Goal: Task Accomplishment & Management: Complete application form

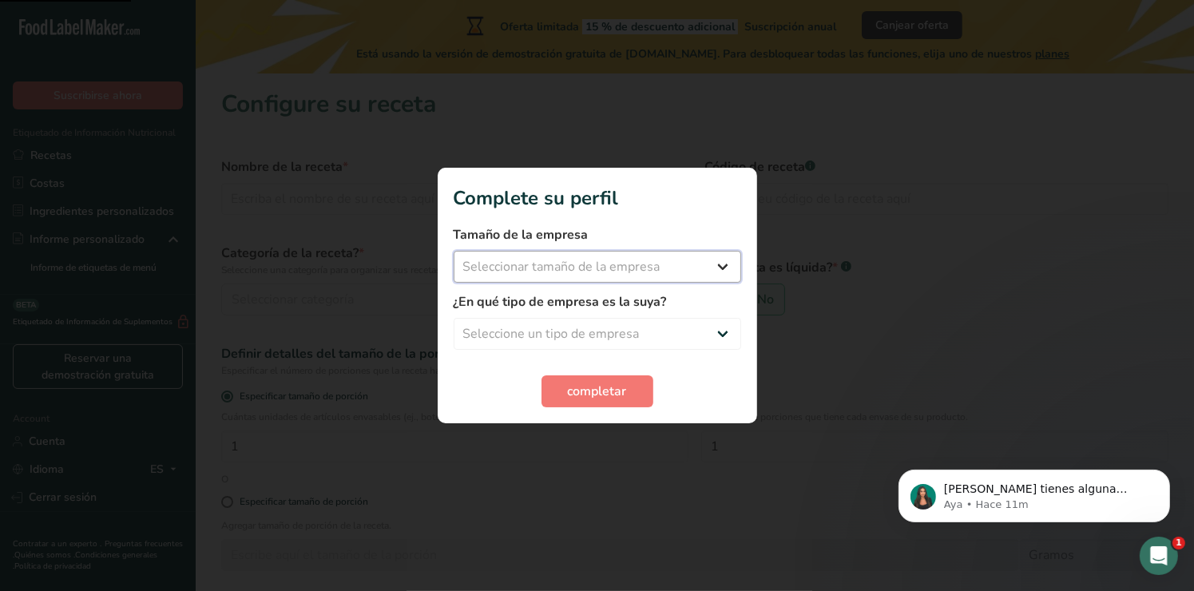
click at [580, 262] on select "Seleccionar tamaño de la empresa Menos de 10 empleados De 10 a 50 empleados De …" at bounding box center [598, 267] width 288 height 32
select select "1"
click at [454, 251] on select "Seleccionar tamaño de la empresa Menos de 10 empleados De 10 a 50 empleados De …" at bounding box center [598, 267] width 288 height 32
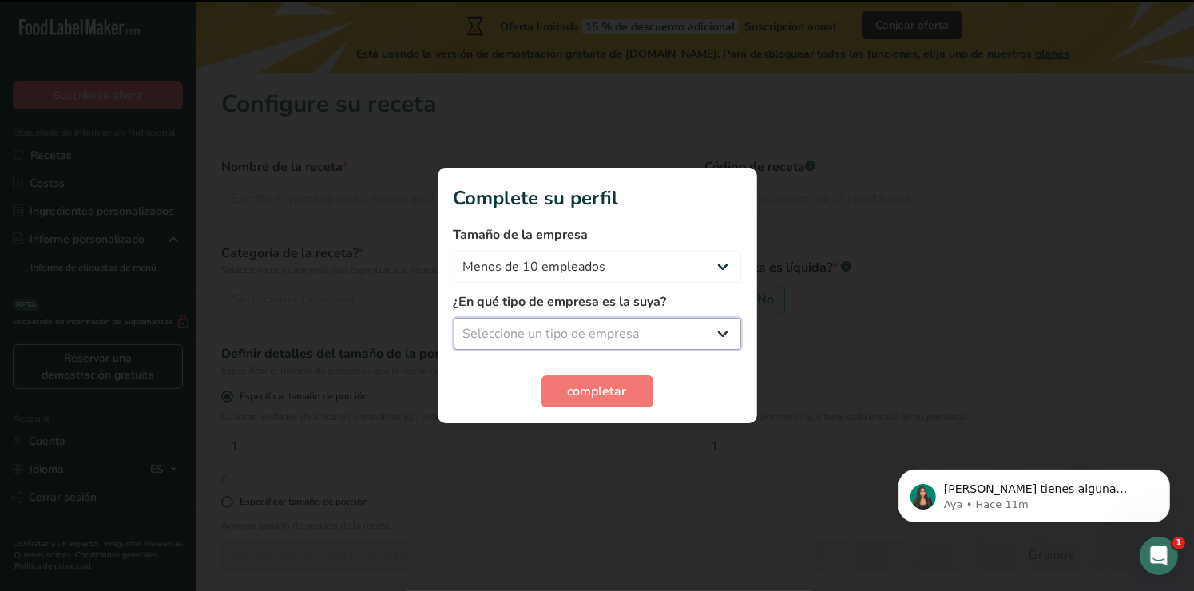
click at [575, 339] on select "Seleccione un tipo de empresa Fabricante de alimentos envasados Restaurante y c…" at bounding box center [598, 334] width 288 height 32
select select "8"
click at [454, 318] on select "Seleccione un tipo de empresa Fabricante de alimentos envasados Restaurante y c…" at bounding box center [598, 334] width 288 height 32
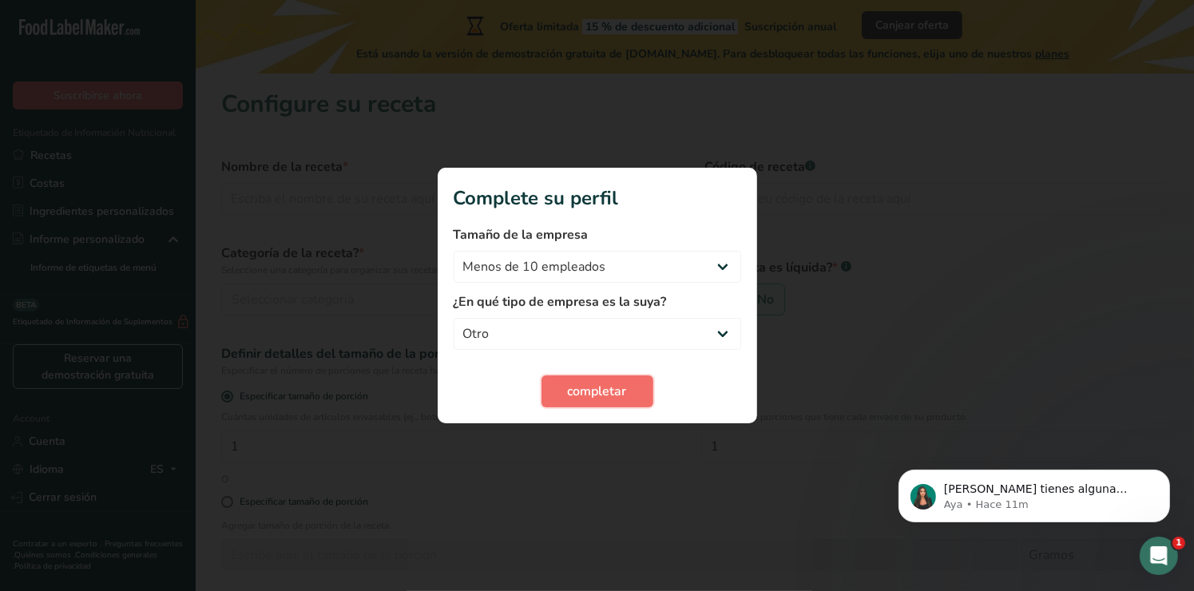
click at [580, 404] on button "completar" at bounding box center [598, 391] width 112 height 32
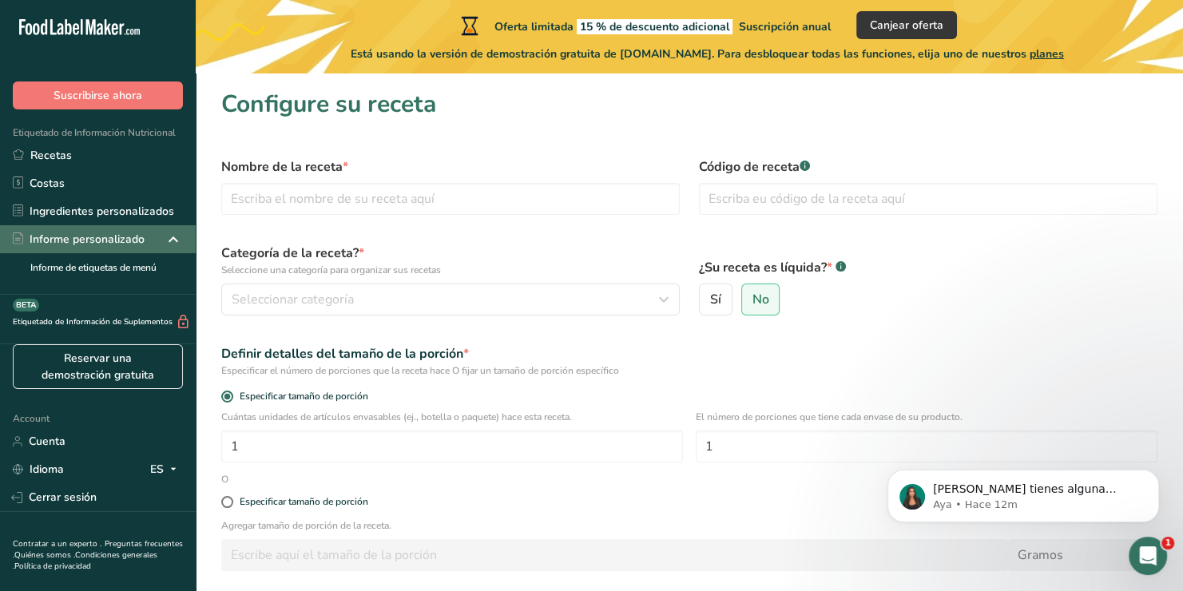
click at [74, 233] on div "Informe personalizado" at bounding box center [79, 239] width 132 height 17
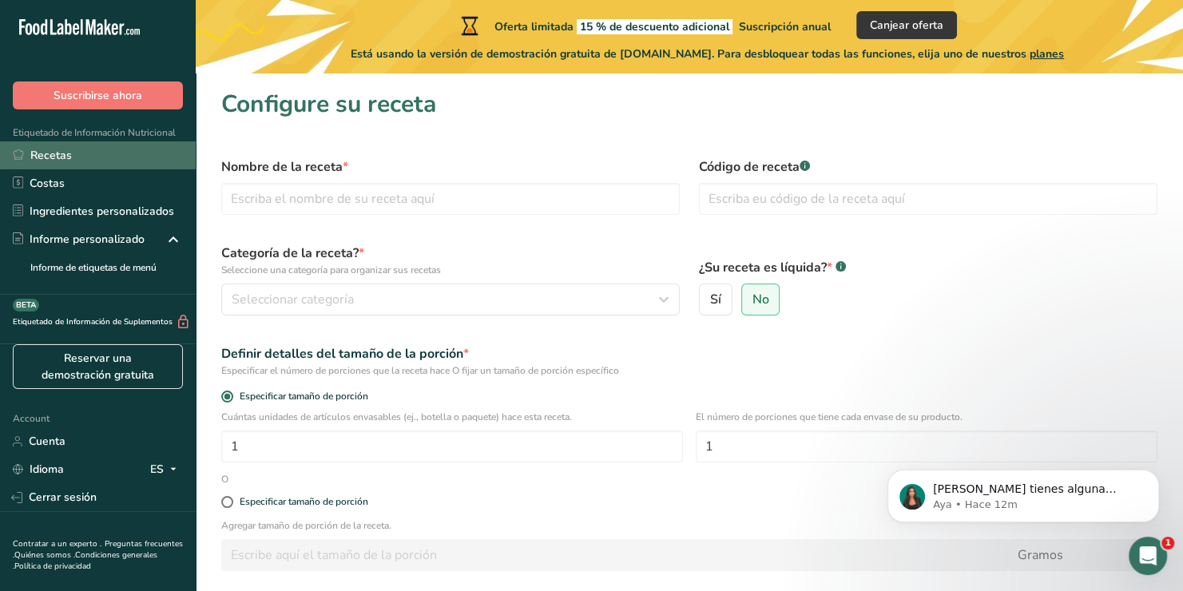
click at [50, 159] on link "Recetas" at bounding box center [98, 155] width 196 height 28
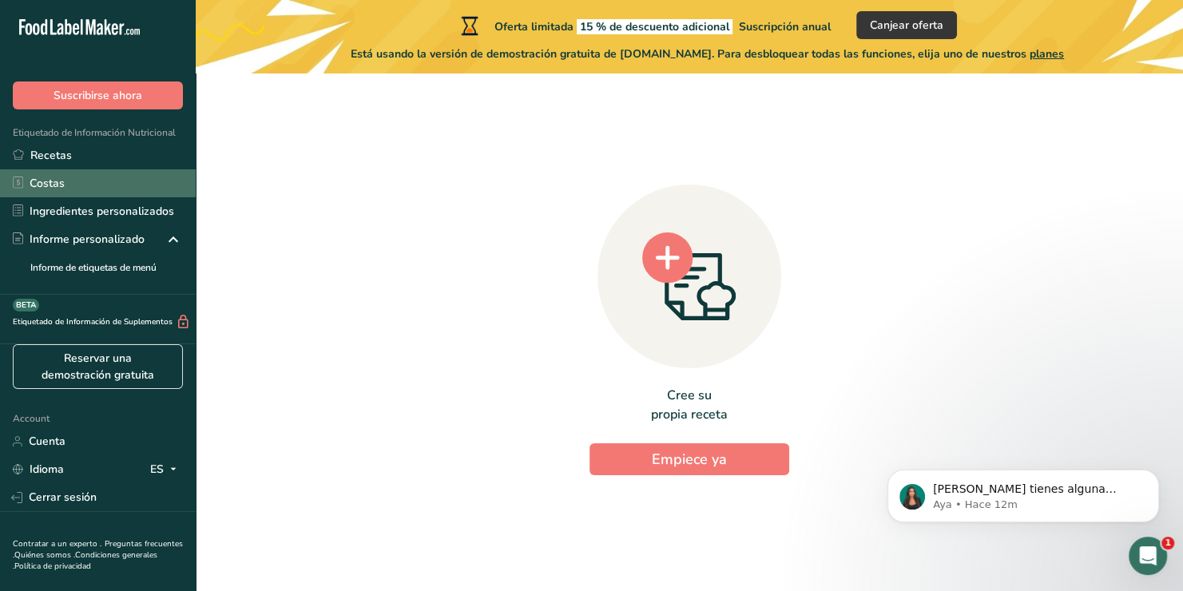
click at [92, 188] on link "Costas" at bounding box center [98, 183] width 196 height 28
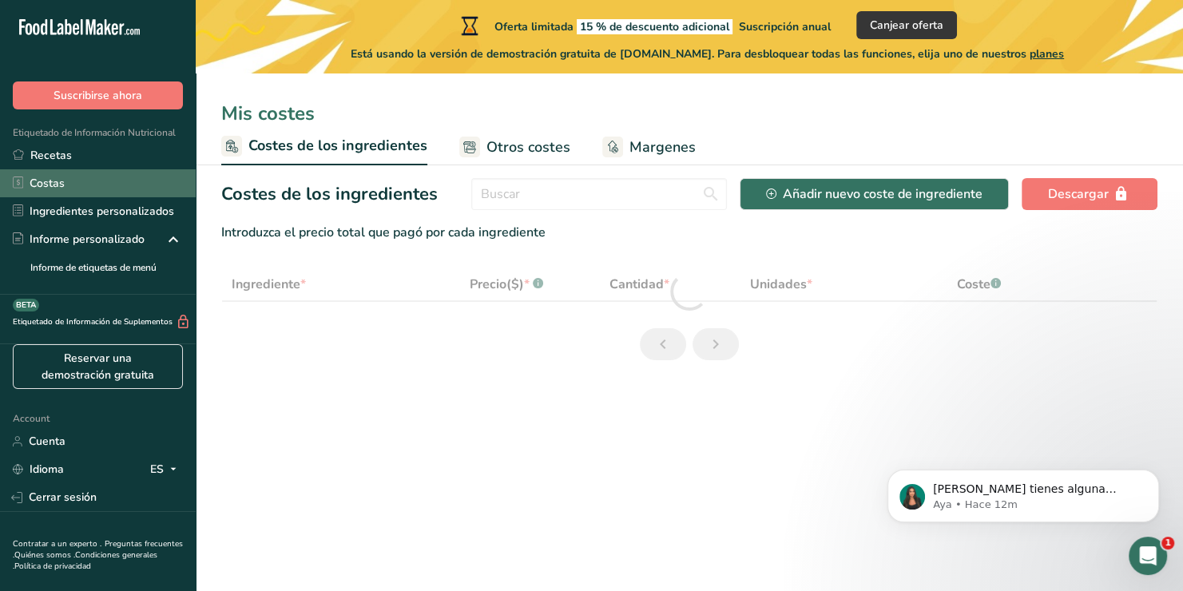
select select "1"
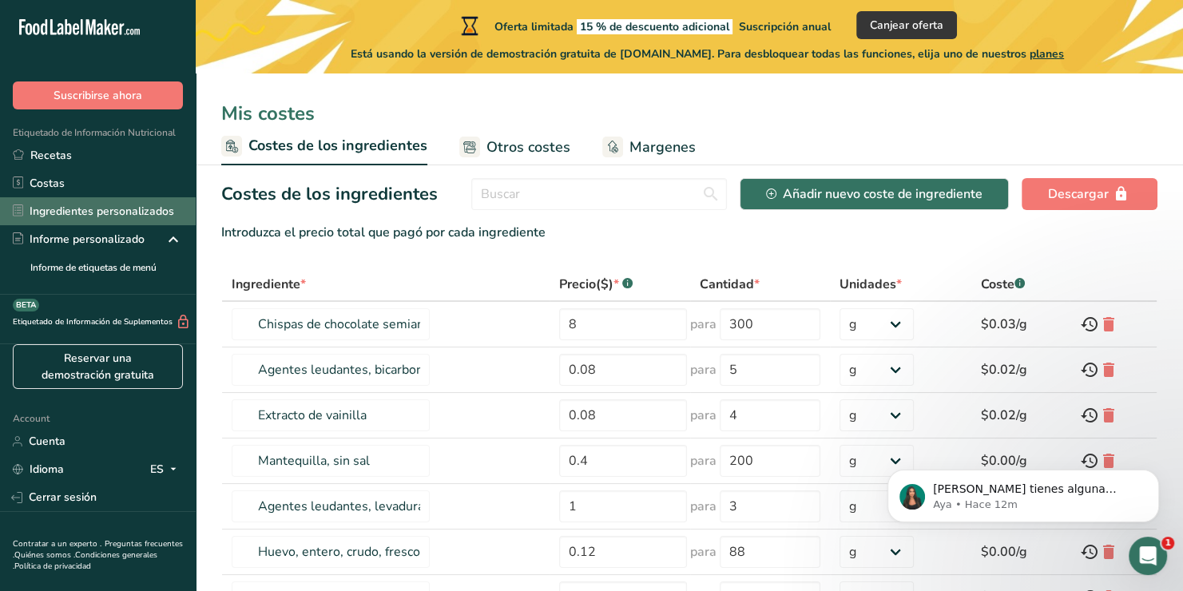
click at [105, 220] on link "Ingredientes personalizados" at bounding box center [98, 211] width 196 height 28
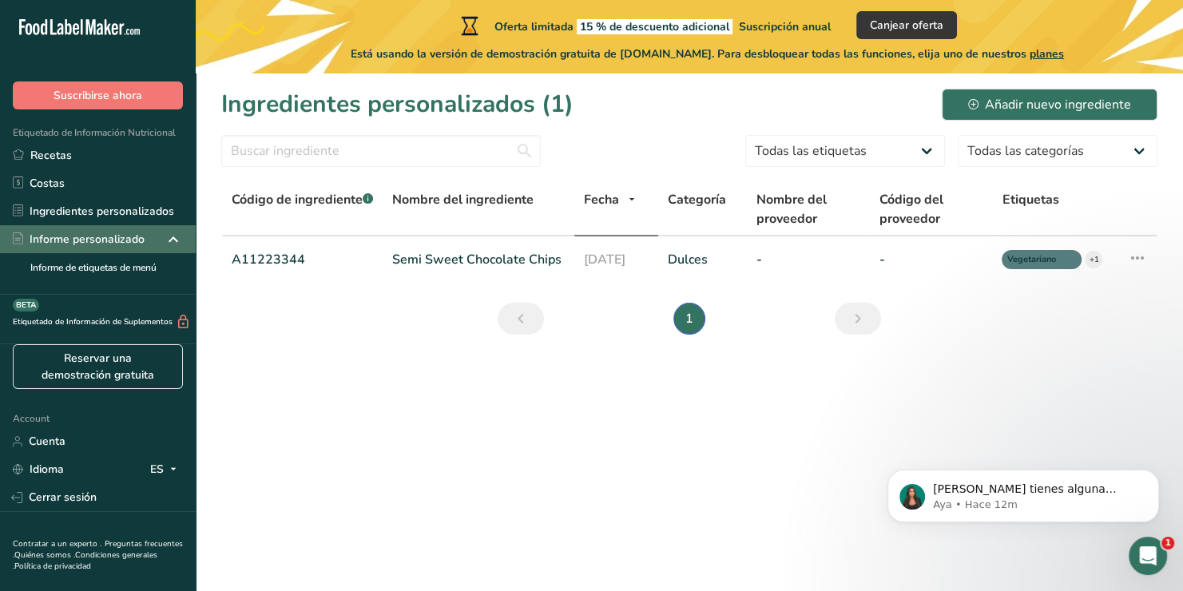
click at [105, 243] on div "Informe personalizado" at bounding box center [79, 239] width 132 height 17
click at [119, 259] on link "Informe de etiquetas de menú" at bounding box center [98, 267] width 196 height 28
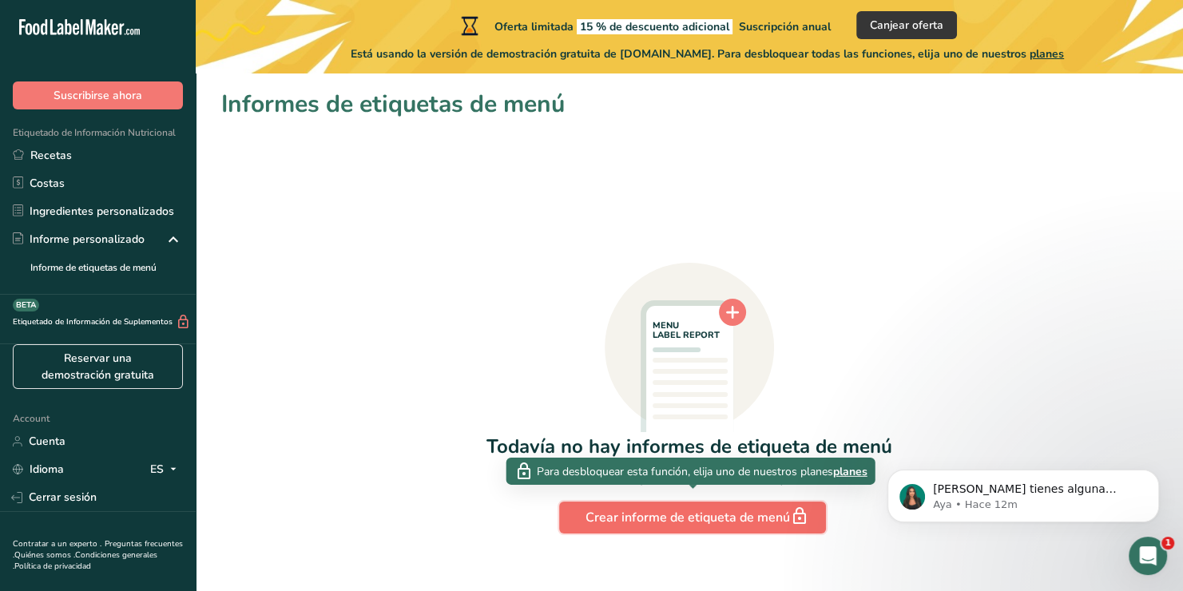
click at [756, 520] on div "Crear informe de etiqueta de menú" at bounding box center [693, 517] width 214 height 22
